Goal: Task Accomplishment & Management: Manage account settings

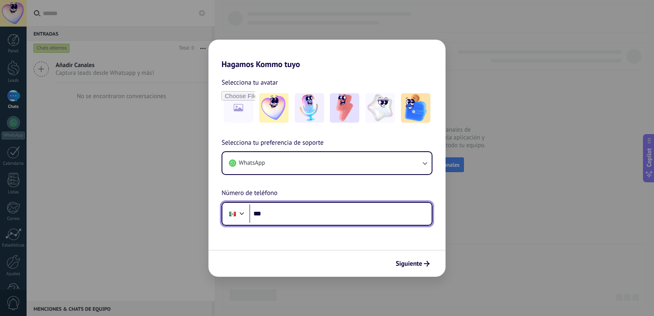
click at [287, 214] on input "***" at bounding box center [340, 213] width 182 height 19
type input "**********"
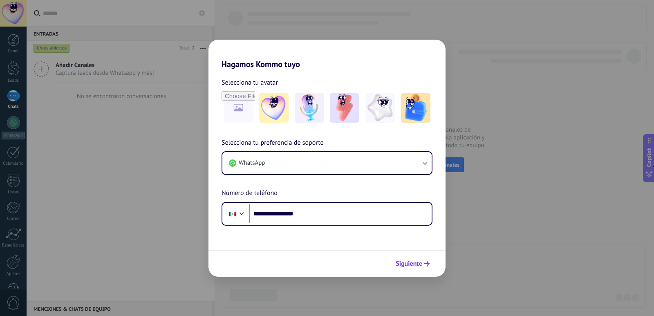
click at [413, 266] on span "Siguiente" at bounding box center [409, 264] width 27 height 6
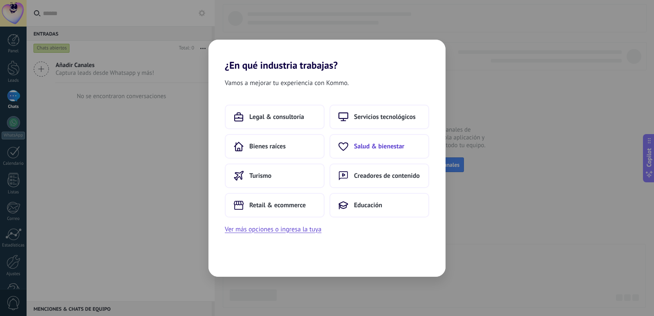
click at [374, 145] on span "Salud & bienestar" at bounding box center [379, 146] width 50 height 8
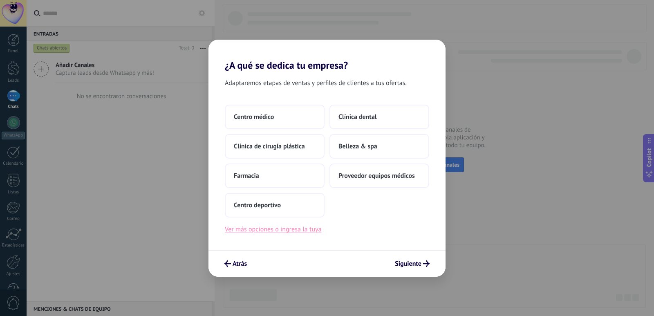
click at [283, 230] on button "Ver más opciones o ingresa la tuya" at bounding box center [273, 229] width 96 height 11
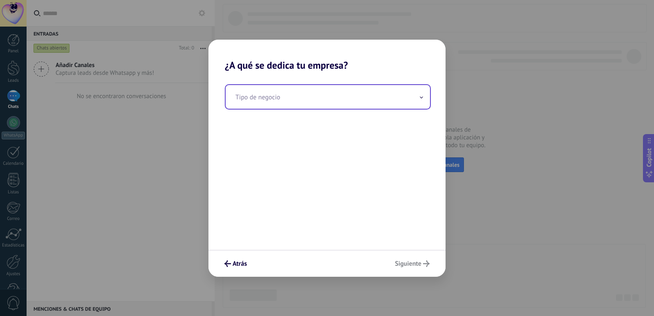
click at [305, 104] on input "text" at bounding box center [328, 97] width 204 height 24
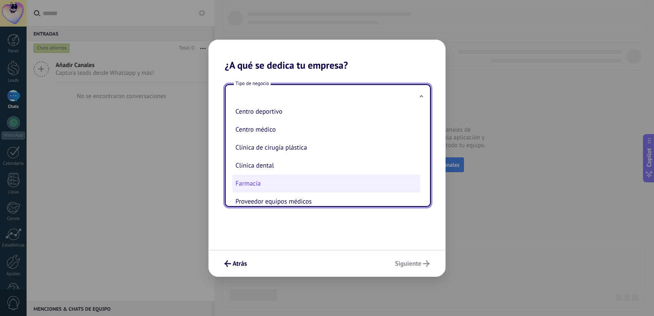
scroll to position [37, 0]
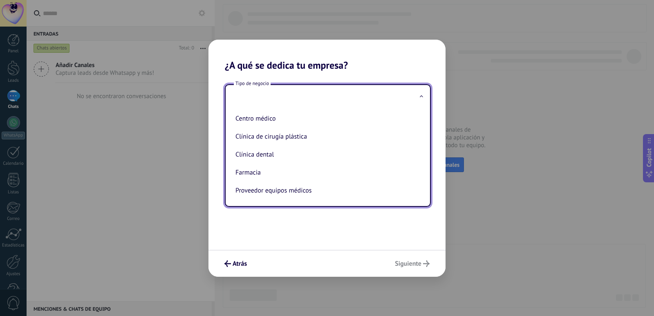
click at [294, 217] on div "Tipo de negocio Belleza & spa Centro deportivo Centro médico Clínica de cirugía…" at bounding box center [326, 160] width 237 height 179
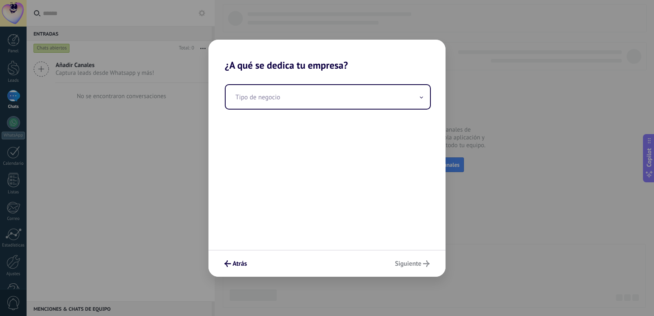
drag, startPoint x: 413, startPoint y: 267, endPoint x: 413, endPoint y: 259, distance: 8.2
click at [413, 266] on div "Atrás Siguiente" at bounding box center [326, 263] width 237 height 27
click at [420, 100] on span at bounding box center [421, 97] width 4 height 8
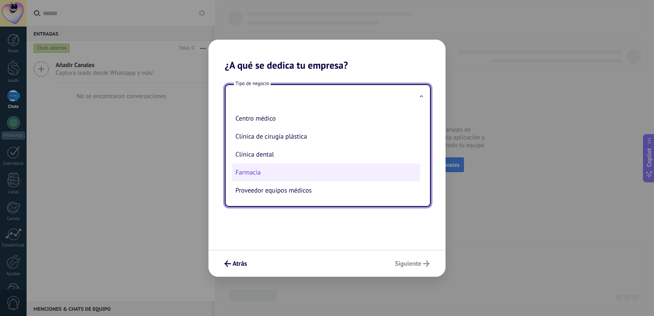
click at [263, 174] on li "Farmacia" at bounding box center [326, 172] width 188 height 18
type input "********"
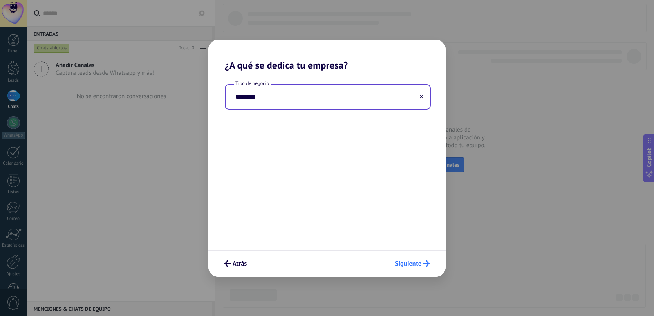
click at [411, 257] on button "Siguiente" at bounding box center [412, 264] width 42 height 14
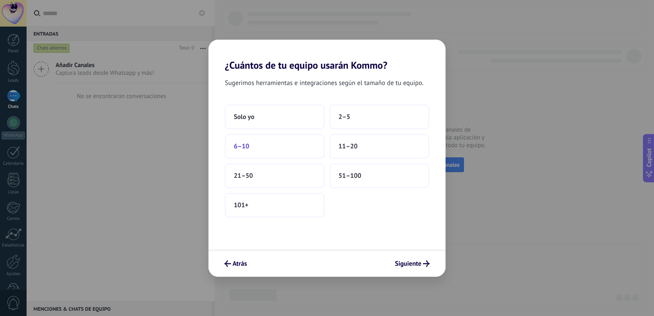
click at [290, 146] on button "6–10" at bounding box center [275, 146] width 100 height 25
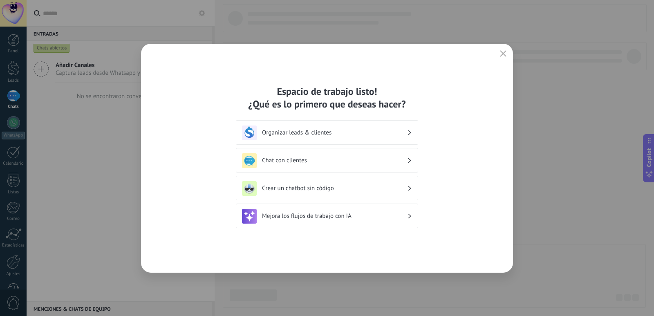
drag, startPoint x: 461, startPoint y: 103, endPoint x: 438, endPoint y: 90, distance: 26.9
click at [438, 90] on div "Espacio de trabajo listo! ¿Qué es lo primero que deseas hacer? Organizar leads …" at bounding box center [327, 158] width 372 height 229
click at [294, 131] on h3 "Organizar leads & clientes" at bounding box center [334, 133] width 145 height 8
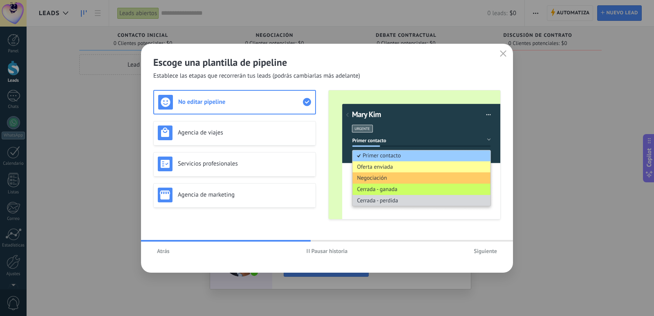
click at [160, 250] on span "Atrás" at bounding box center [163, 251] width 13 height 6
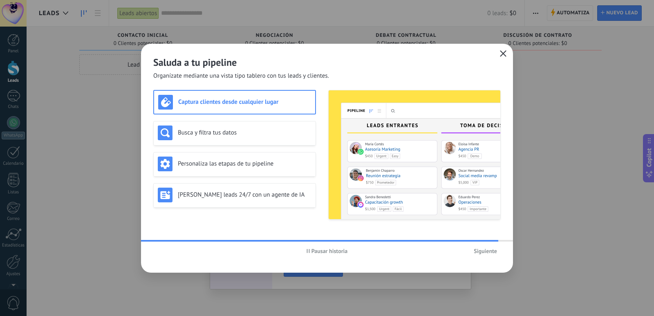
click at [503, 58] on button "button" at bounding box center [503, 53] width 11 height 11
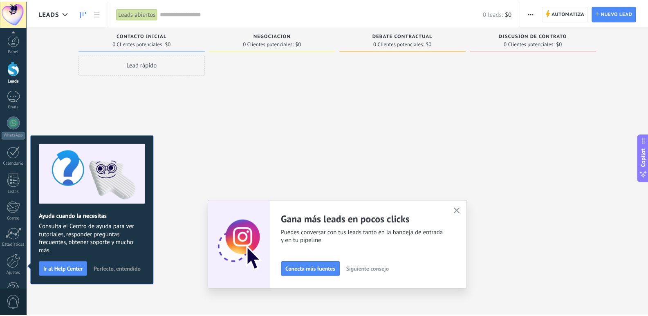
scroll to position [24, 0]
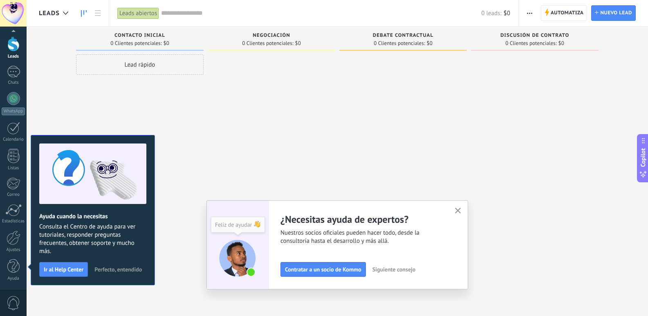
drag, startPoint x: 577, startPoint y: 65, endPoint x: 505, endPoint y: 55, distance: 73.1
click at [497, 65] on div at bounding box center [534, 158] width 127 height 209
drag, startPoint x: 510, startPoint y: 51, endPoint x: 403, endPoint y: 46, distance: 106.3
click at [403, 46] on div "Leads Entrantes Solicitudes: [PHONE_NUMBER] Contacto inicial 0 Clientes potenci…" at bounding box center [343, 145] width 609 height 237
drag, startPoint x: 426, startPoint y: 45, endPoint x: 229, endPoint y: 65, distance: 198.0
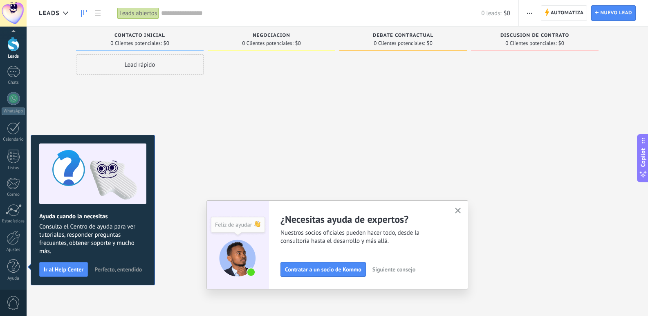
drag, startPoint x: 229, startPoint y: 65, endPoint x: 496, endPoint y: 72, distance: 267.3
click at [496, 72] on div at bounding box center [534, 158] width 127 height 209
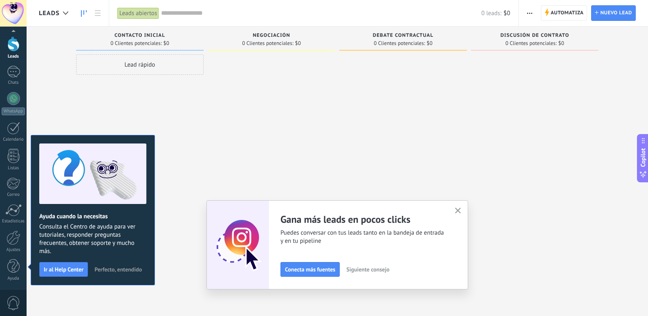
click at [380, 41] on span "0 Clientes potenciales:" at bounding box center [398, 43] width 51 height 5
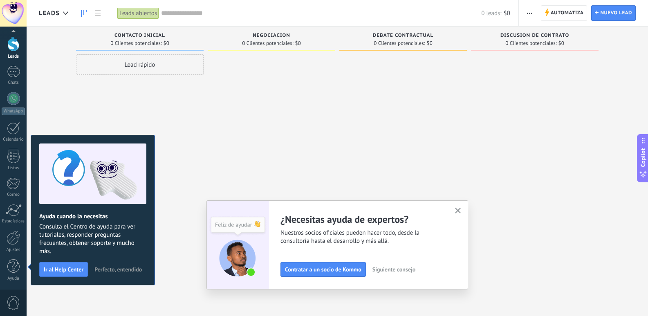
click at [460, 208] on icon "button" at bounding box center [458, 211] width 6 height 6
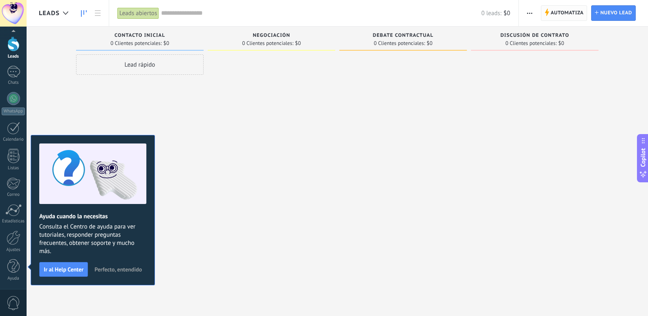
click at [562, 14] on span "Automatiza" at bounding box center [566, 13] width 33 height 15
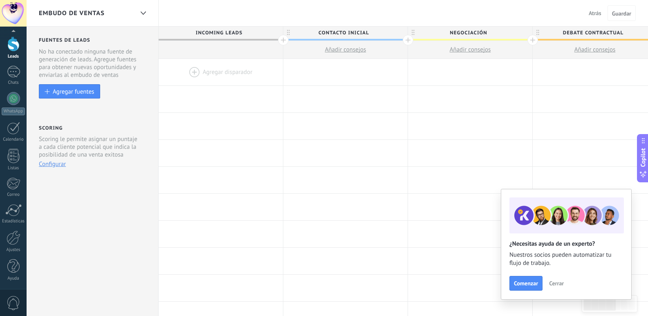
click at [283, 40] on div at bounding box center [283, 40] width 11 height 11
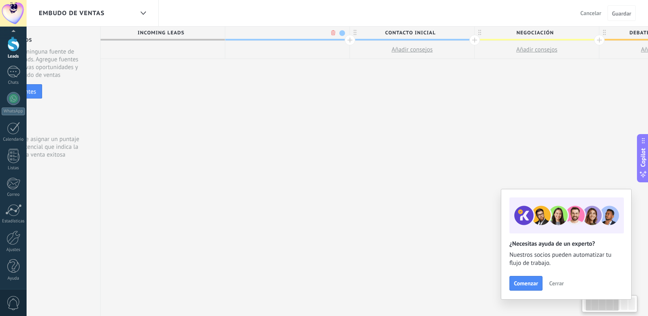
scroll to position [0, 60]
click at [188, 40] on span at bounding box center [160, 40] width 124 height 2
click at [188, 36] on span "Incoming leads" at bounding box center [158, 33] width 120 height 13
click at [188, 38] on span "Incoming leads" at bounding box center [158, 33] width 120 height 13
click at [177, 31] on span "Incoming leads" at bounding box center [158, 33] width 120 height 13
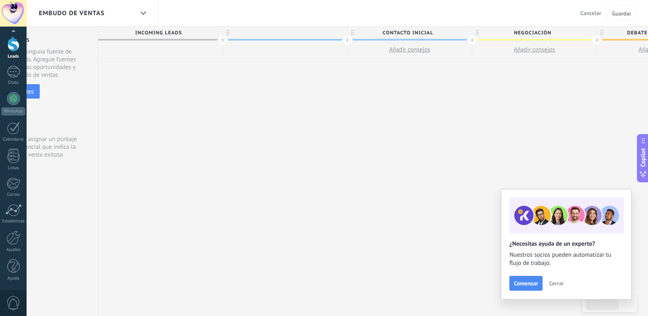
click at [253, 39] on span at bounding box center [285, 40] width 124 height 2
click at [264, 37] on div at bounding box center [285, 33] width 124 height 12
type input "**********"
click at [340, 36] on span at bounding box center [340, 33] width 6 height 6
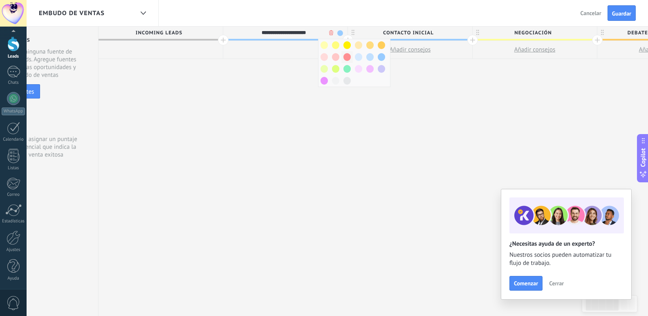
click at [347, 60] on span at bounding box center [346, 57] width 7 height 8
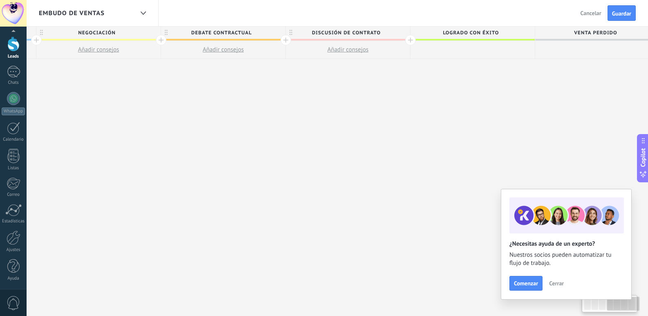
scroll to position [0, 508]
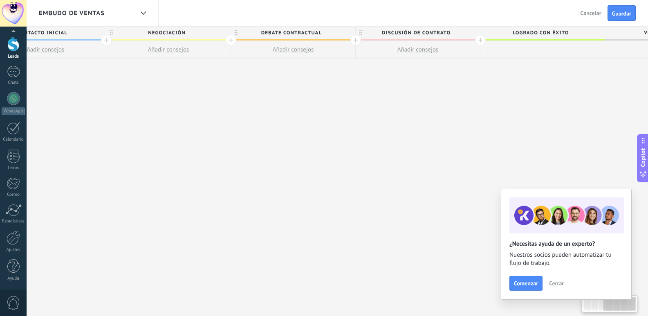
drag, startPoint x: 615, startPoint y: 59, endPoint x: 196, endPoint y: 43, distance: 419.5
click at [194, 43] on div "**********" at bounding box center [230, 172] width 997 height 290
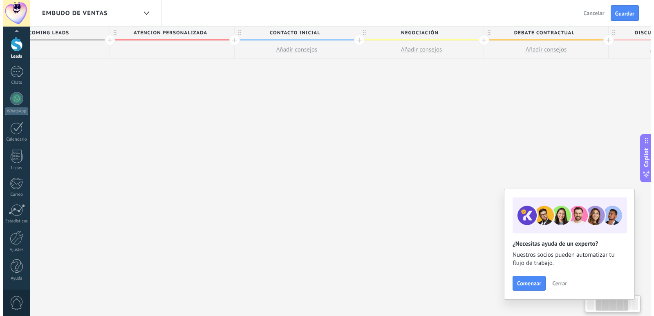
scroll to position [0, 136]
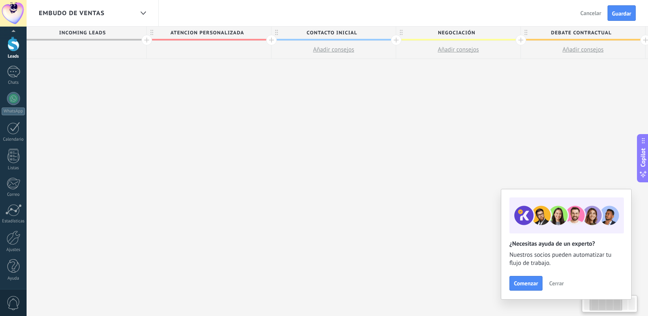
drag, startPoint x: 336, startPoint y: 60, endPoint x: 653, endPoint y: 106, distance: 320.4
click at [648, 106] on html ".abecls-1,.abecls-2{fill-rule:evenodd}.abecls-2{fill:#fff} .abhcls-1{fill:none}…" at bounding box center [324, 158] width 648 height 316
click at [599, 57] on button "Añadir consejos" at bounding box center [583, 50] width 124 height 18
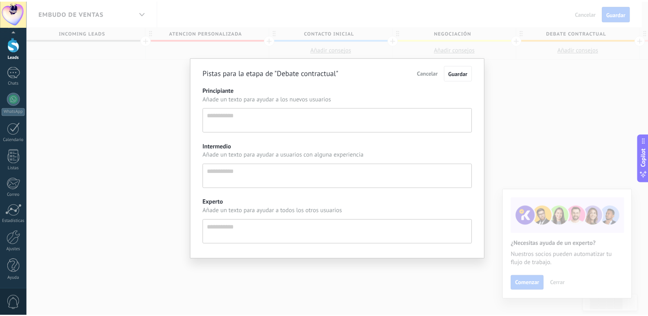
scroll to position [8, 0]
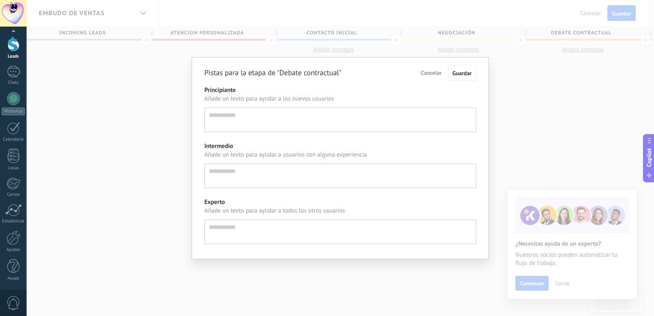
click at [590, 71] on div "Pistas para la etapa de "Debate contractual" Cancelar Guardar Principiante Añad…" at bounding box center [340, 158] width 627 height 316
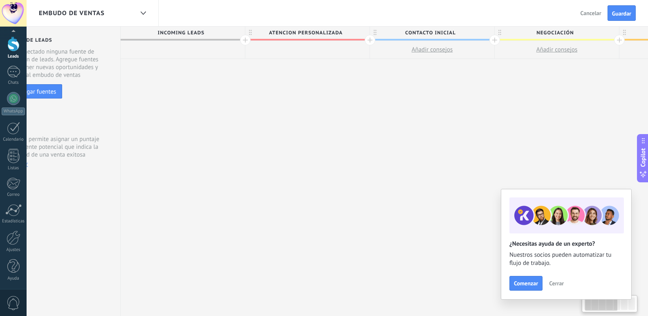
scroll to position [0, 30]
drag, startPoint x: 609, startPoint y: 61, endPoint x: 653, endPoint y: 101, distance: 59.6
click at [648, 101] on html ".abecls-1,.abecls-2{fill-rule:evenodd}.abecls-2{fill:#fff} .abhcls-1{fill:none}…" at bounding box center [324, 158] width 648 height 316
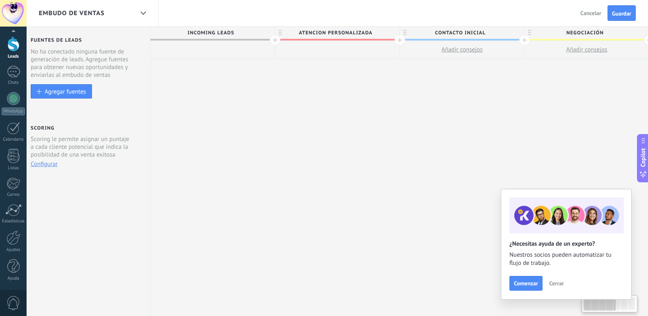
scroll to position [0, 0]
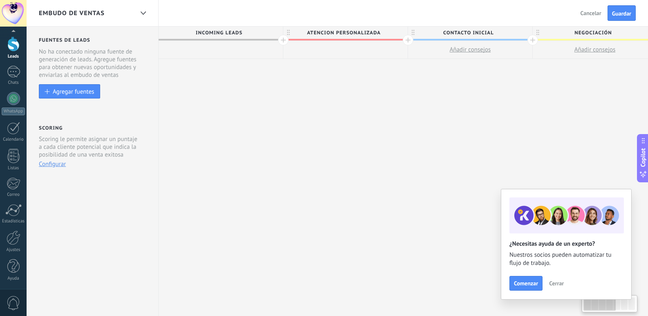
drag, startPoint x: 154, startPoint y: 46, endPoint x: 213, endPoint y: 54, distance: 59.3
click at [213, 54] on div at bounding box center [221, 50] width 124 height 18
drag, startPoint x: 372, startPoint y: 54, endPoint x: 481, endPoint y: 100, distance: 117.8
click at [481, 100] on div "**********" at bounding box center [657, 172] width 997 height 290
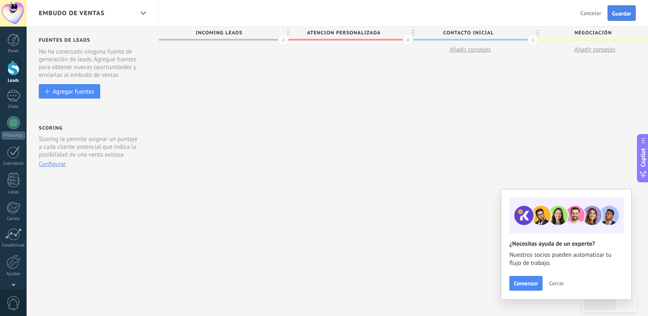
click at [621, 15] on span "Guardar" at bounding box center [621, 14] width 19 height 6
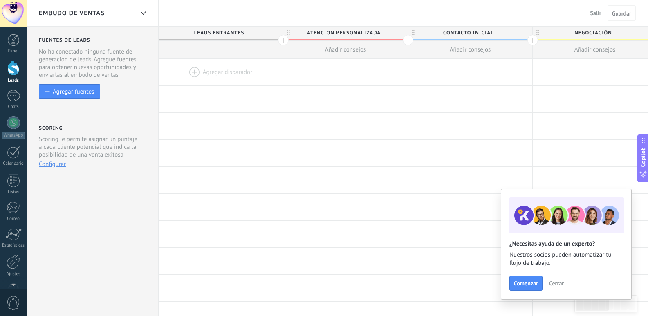
click at [7, 76] on link "Leads" at bounding box center [13, 71] width 27 height 23
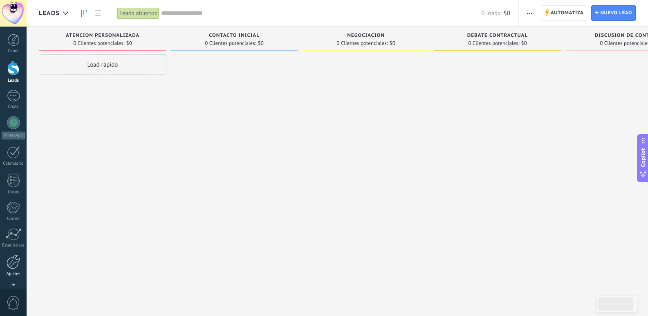
click at [16, 266] on div at bounding box center [14, 262] width 14 height 14
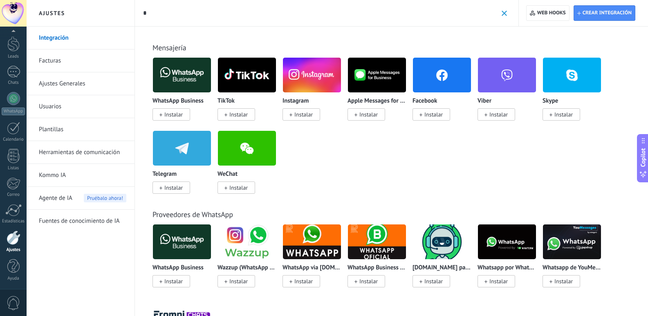
click at [168, 191] on span "Instalar" at bounding box center [173, 187] width 18 height 7
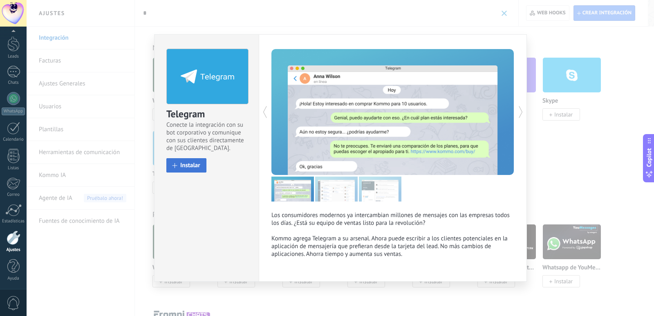
click at [190, 168] on span "Instalar" at bounding box center [190, 165] width 20 height 6
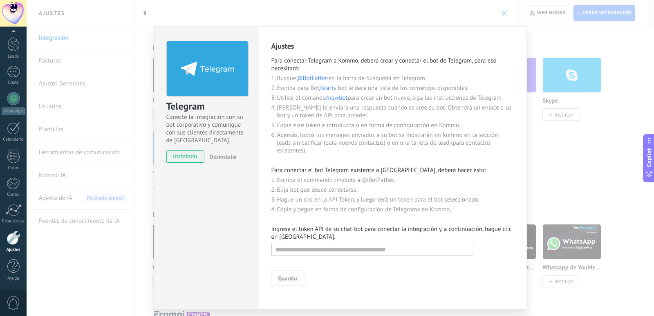
drag, startPoint x: 346, startPoint y: 197, endPoint x: 310, endPoint y: 75, distance: 127.2
click at [310, 75] on span "@BotFather" at bounding box center [312, 78] width 32 height 8
click at [311, 79] on span "@BotFather" at bounding box center [312, 78] width 32 height 8
click at [323, 81] on span "@BotFather" at bounding box center [312, 78] width 32 height 8
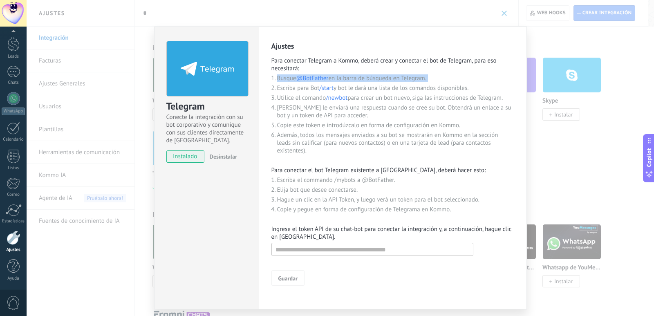
click at [323, 80] on span "@BotFather" at bounding box center [312, 78] width 32 height 8
click at [352, 112] on li "[PERSON_NAME] le enviará una respuesta cuando se cree su bot. Obtendrá un enlac…" at bounding box center [395, 112] width 237 height 16
click at [304, 250] on input "text" at bounding box center [372, 249] width 202 height 13
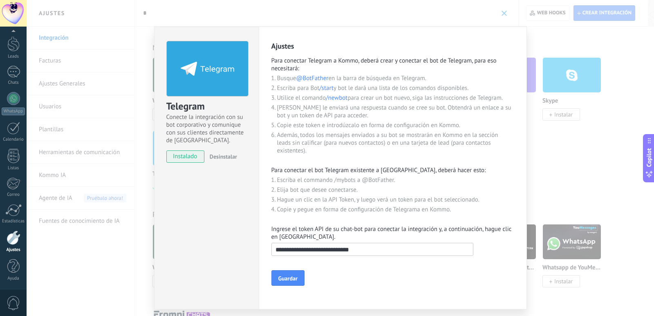
click at [384, 248] on input "**********" at bounding box center [372, 249] width 202 height 13
type input "**********"
click at [288, 280] on span "Guardar" at bounding box center [287, 278] width 19 height 6
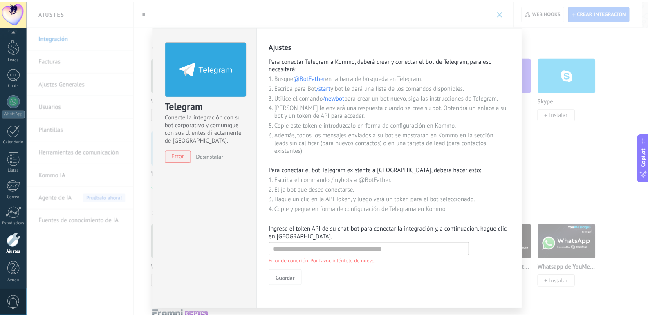
scroll to position [24, 0]
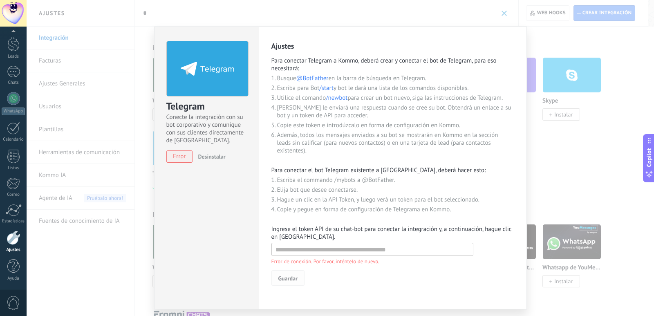
click at [281, 276] on span "Guardar" at bounding box center [287, 278] width 19 height 6
click at [304, 251] on input "text" at bounding box center [372, 249] width 202 height 13
click at [16, 267] on div at bounding box center [13, 266] width 12 height 14
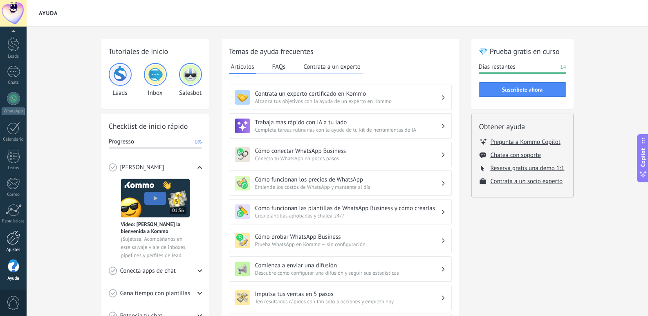
click at [10, 240] on div at bounding box center [14, 237] width 14 height 14
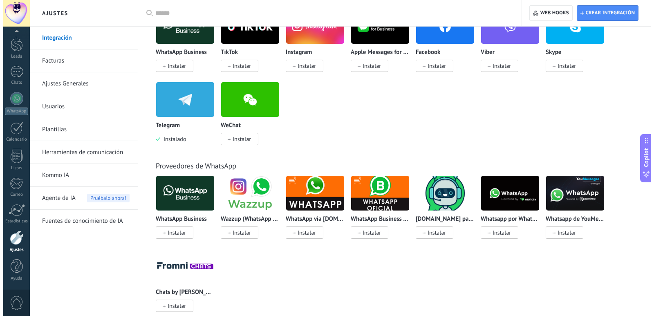
scroll to position [180, 0]
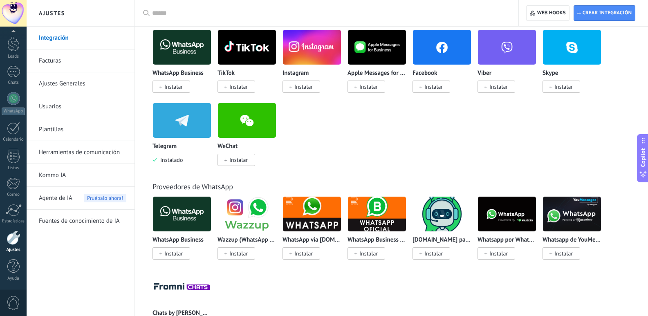
click at [179, 130] on img at bounding box center [182, 121] width 58 height 40
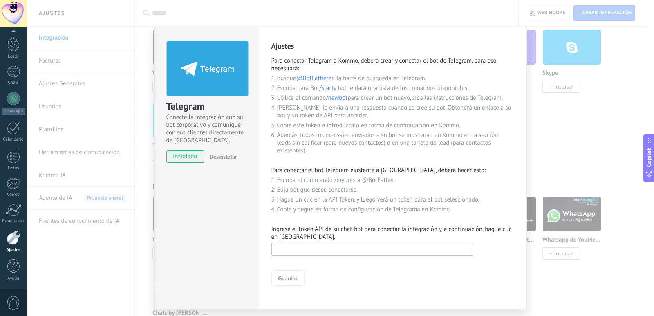
click at [328, 253] on input "text" at bounding box center [372, 249] width 202 height 13
click at [186, 158] on span "instalado" at bounding box center [185, 156] width 37 height 12
click at [317, 246] on input "text" at bounding box center [372, 249] width 202 height 13
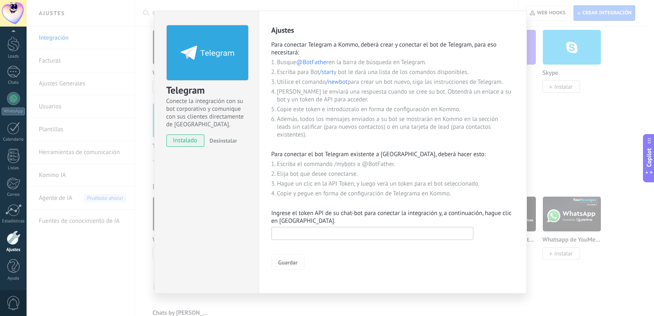
scroll to position [24, 0]
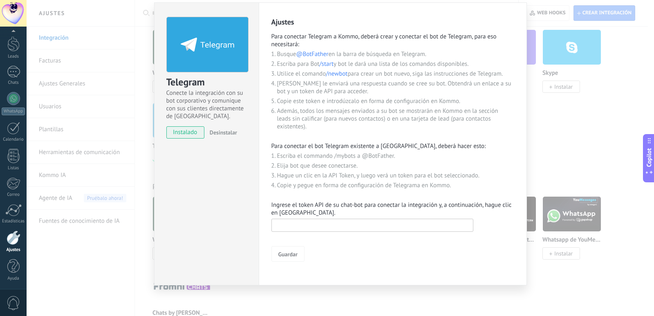
paste input "**********"
type input "**********"
click at [285, 257] on span "Guardar" at bounding box center [287, 254] width 19 height 6
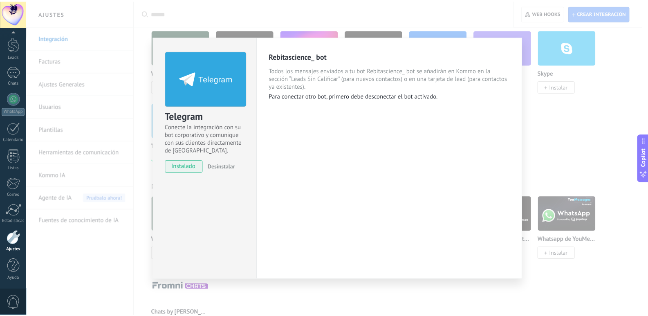
scroll to position [0, 0]
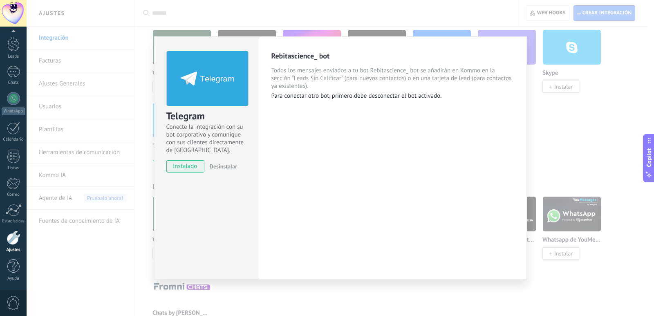
click at [139, 65] on div "Telegram Conecte la integración con su bot corporativo y comunique con sus clie…" at bounding box center [340, 158] width 627 height 316
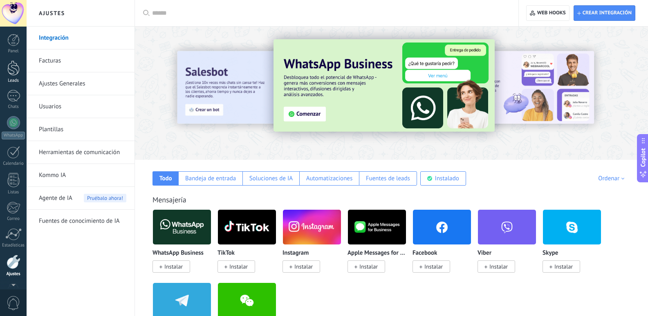
click at [12, 78] on link "Leads" at bounding box center [13, 71] width 27 height 23
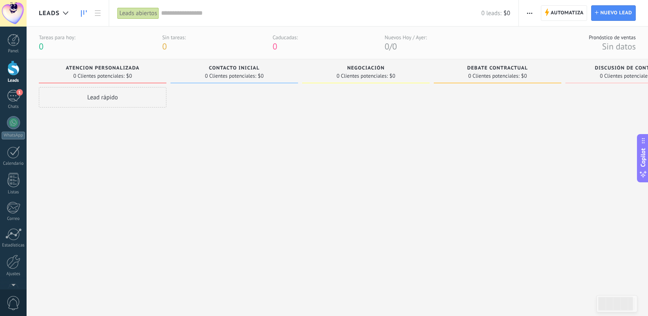
click at [13, 73] on div at bounding box center [13, 67] width 12 height 15
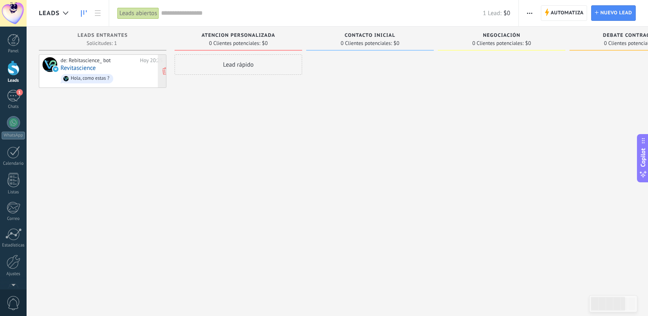
click at [73, 66] on link "Revitascience" at bounding box center [77, 68] width 35 height 7
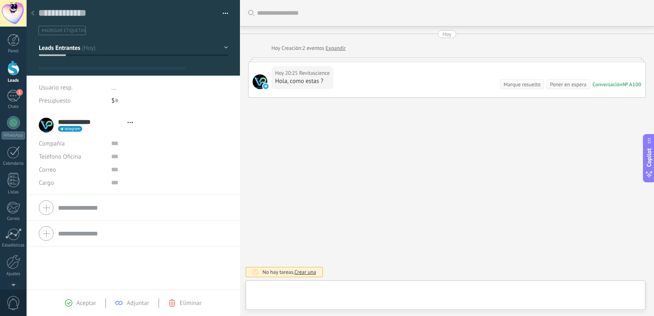
type textarea "**********"
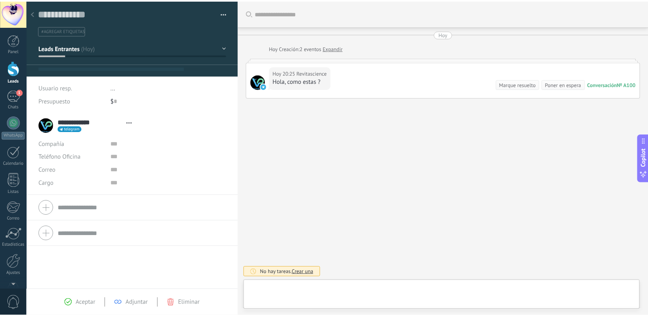
scroll to position [12, 0]
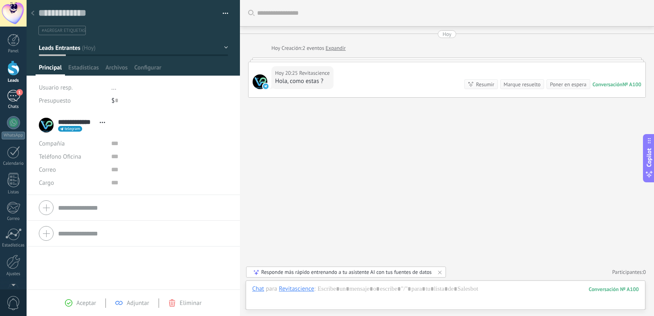
click at [11, 96] on div "1" at bounding box center [13, 96] width 13 height 12
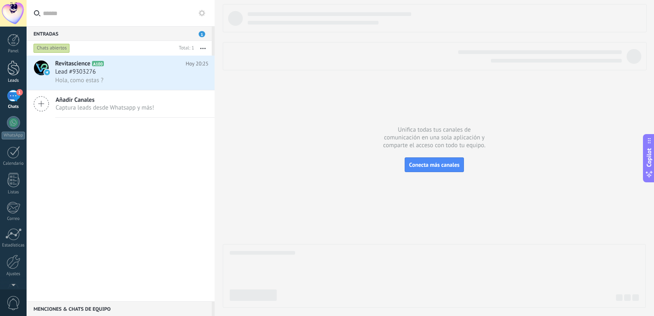
click at [8, 74] on div at bounding box center [13, 67] width 12 height 15
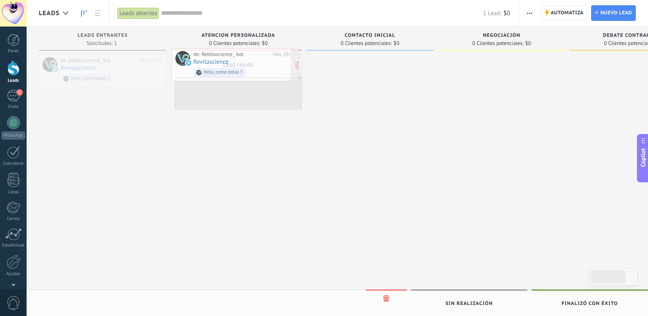
drag, startPoint x: 126, startPoint y: 71, endPoint x: 259, endPoint y: 65, distance: 132.9
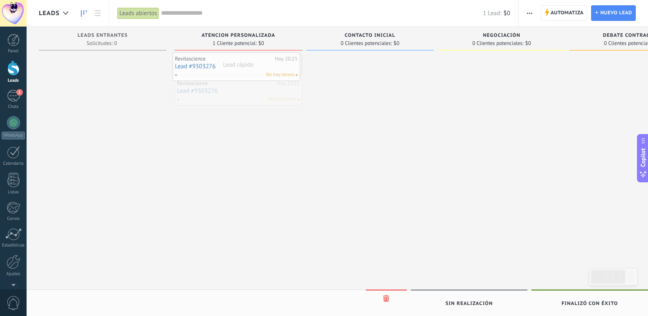
drag, startPoint x: 277, startPoint y: 96, endPoint x: 275, endPoint y: 70, distance: 26.2
